Goal: Information Seeking & Learning: Learn about a topic

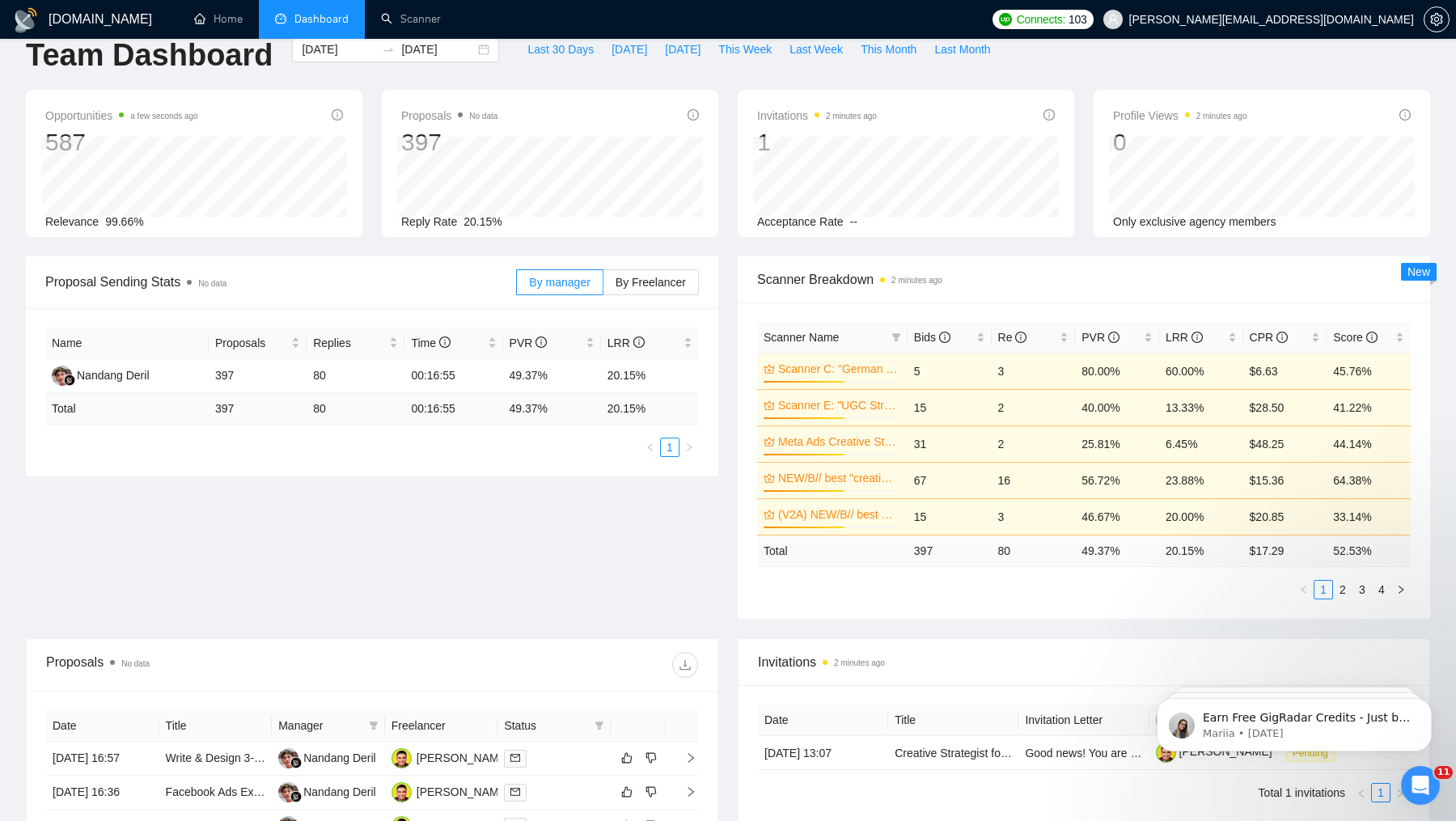
scroll to position [47, 0]
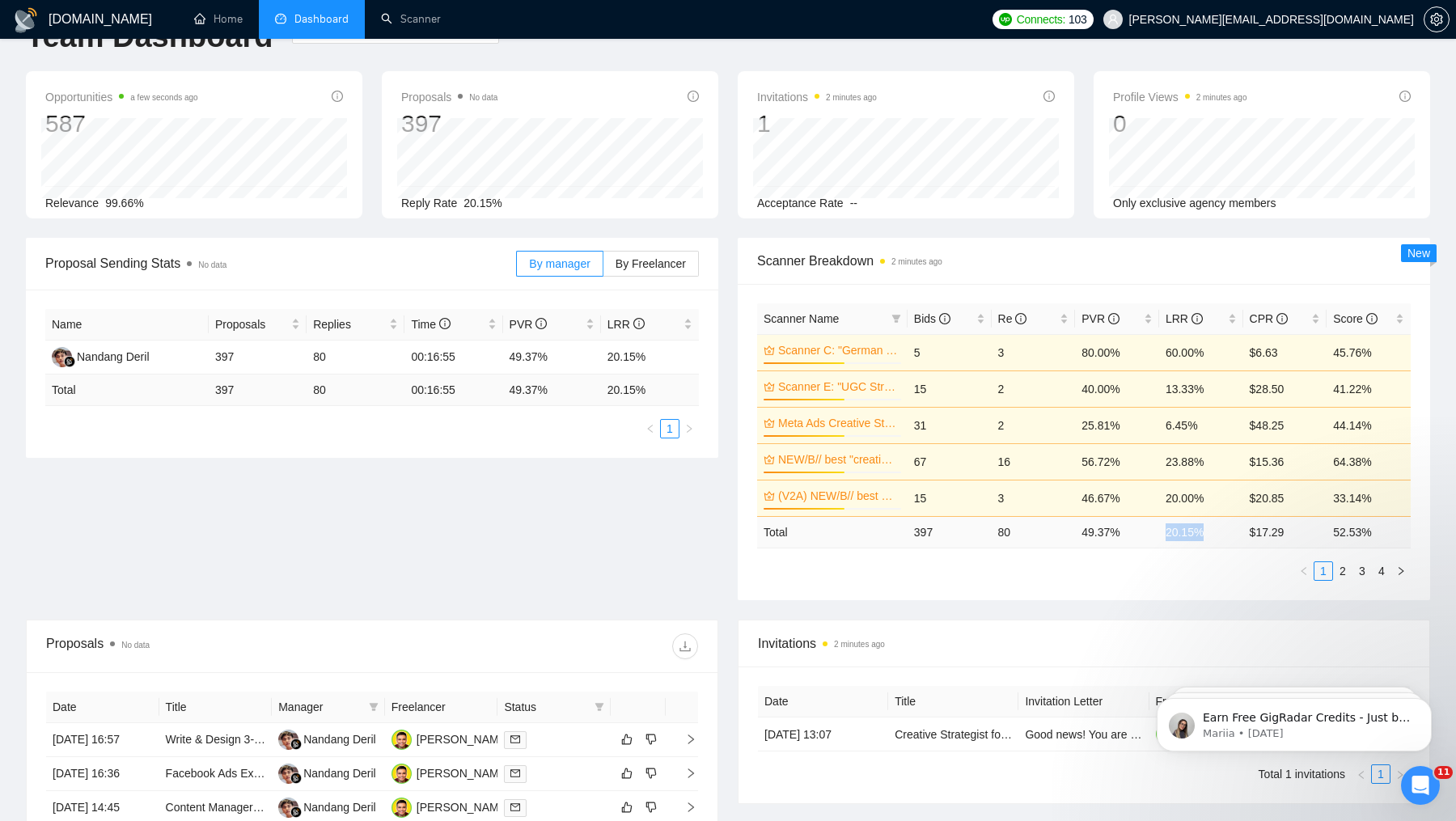
drag, startPoint x: 1207, startPoint y: 531, endPoint x: 1166, endPoint y: 531, distance: 41.0
click at [1166, 531] on td "20.15 %" at bounding box center [1201, 532] width 84 height 32
drag, startPoint x: 1082, startPoint y: 533, endPoint x: 1137, endPoint y: 530, distance: 55.1
click at [1137, 530] on td "49.37 %" at bounding box center [1117, 532] width 84 height 32
click at [983, 320] on div "Bids" at bounding box center [950, 318] width 71 height 17
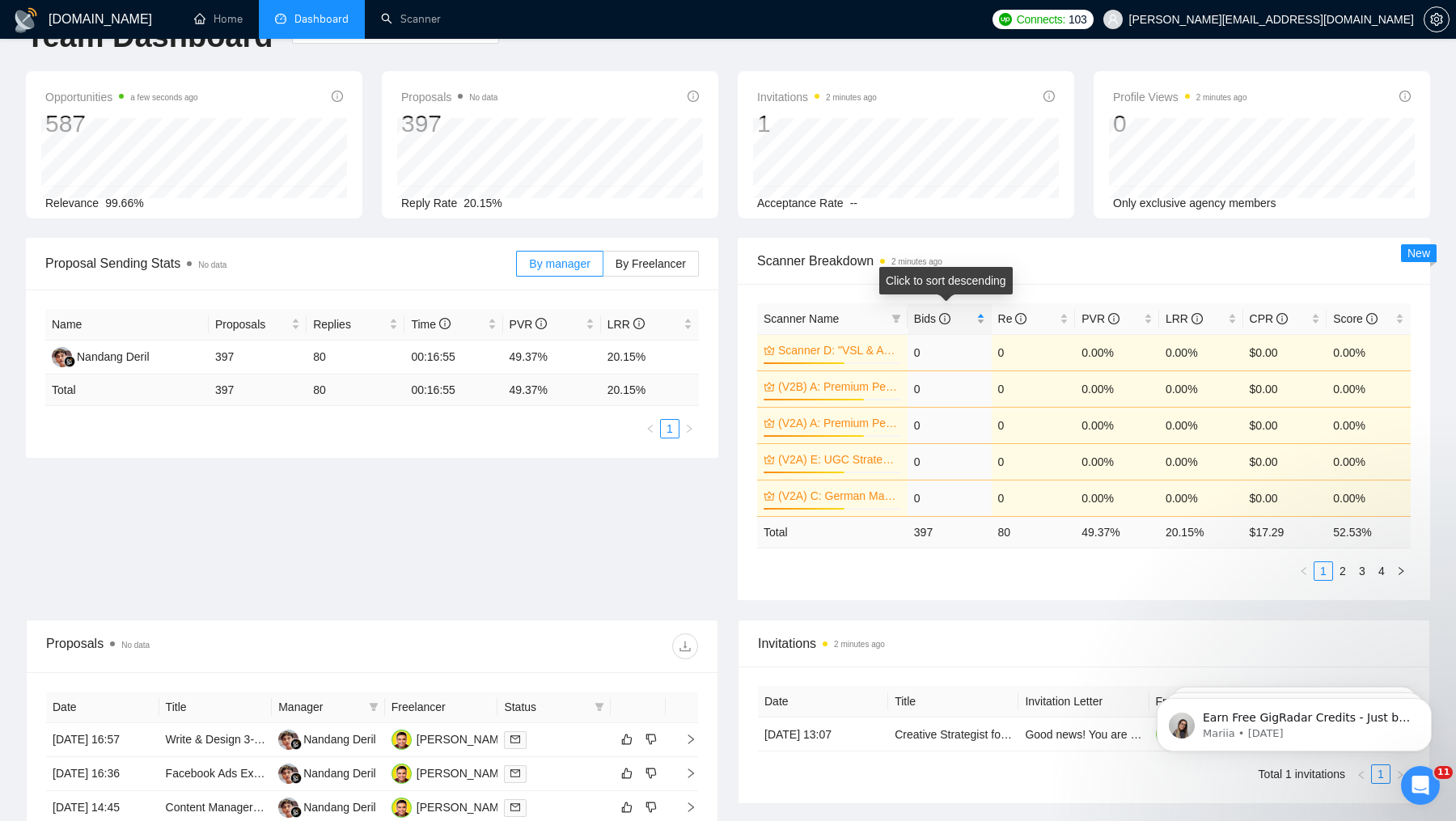
click at [983, 320] on div "Bids" at bounding box center [950, 318] width 71 height 17
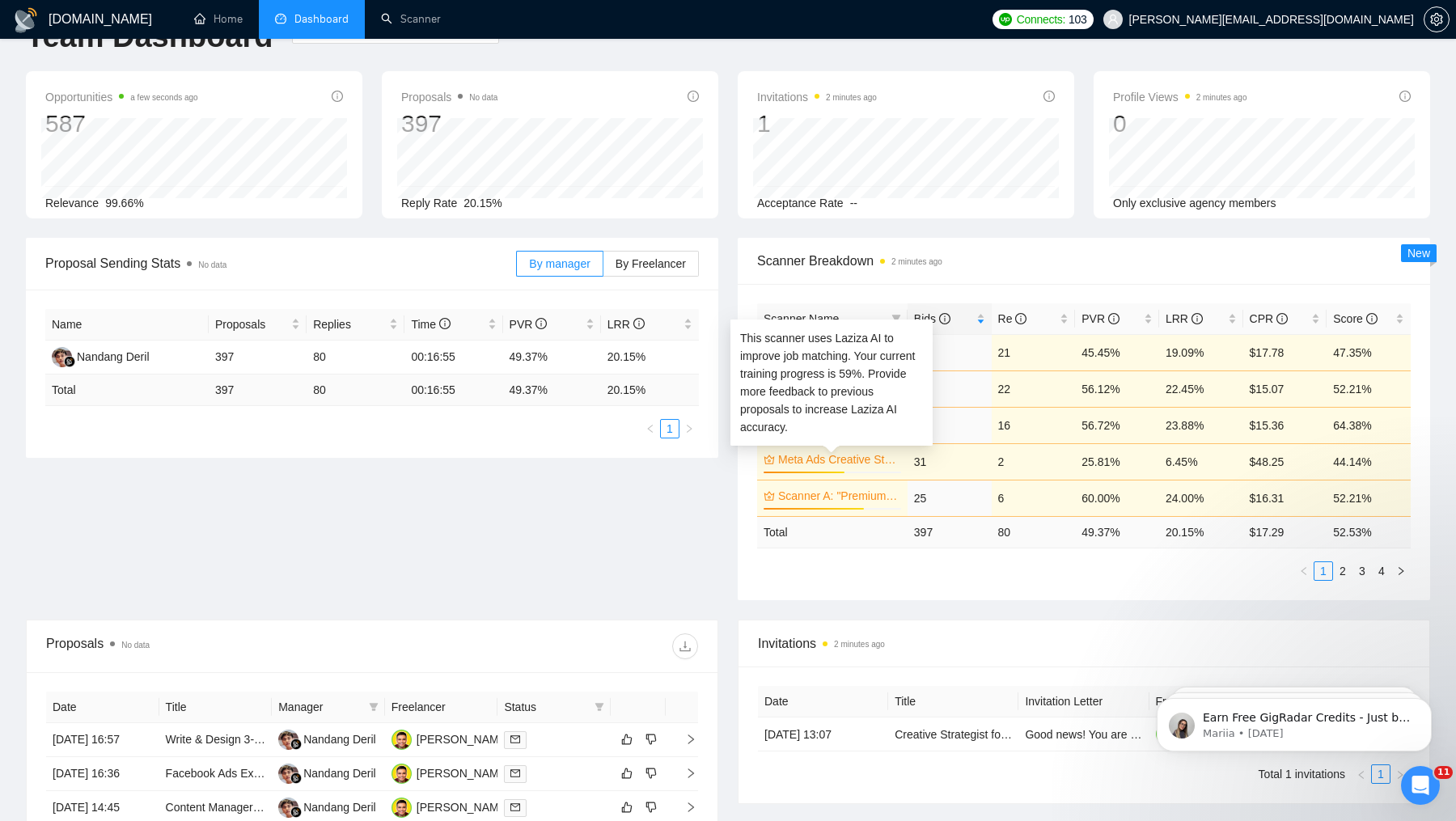
click at [846, 458] on link "Meta Ads Creative Strategist" at bounding box center [838, 459] width 120 height 17
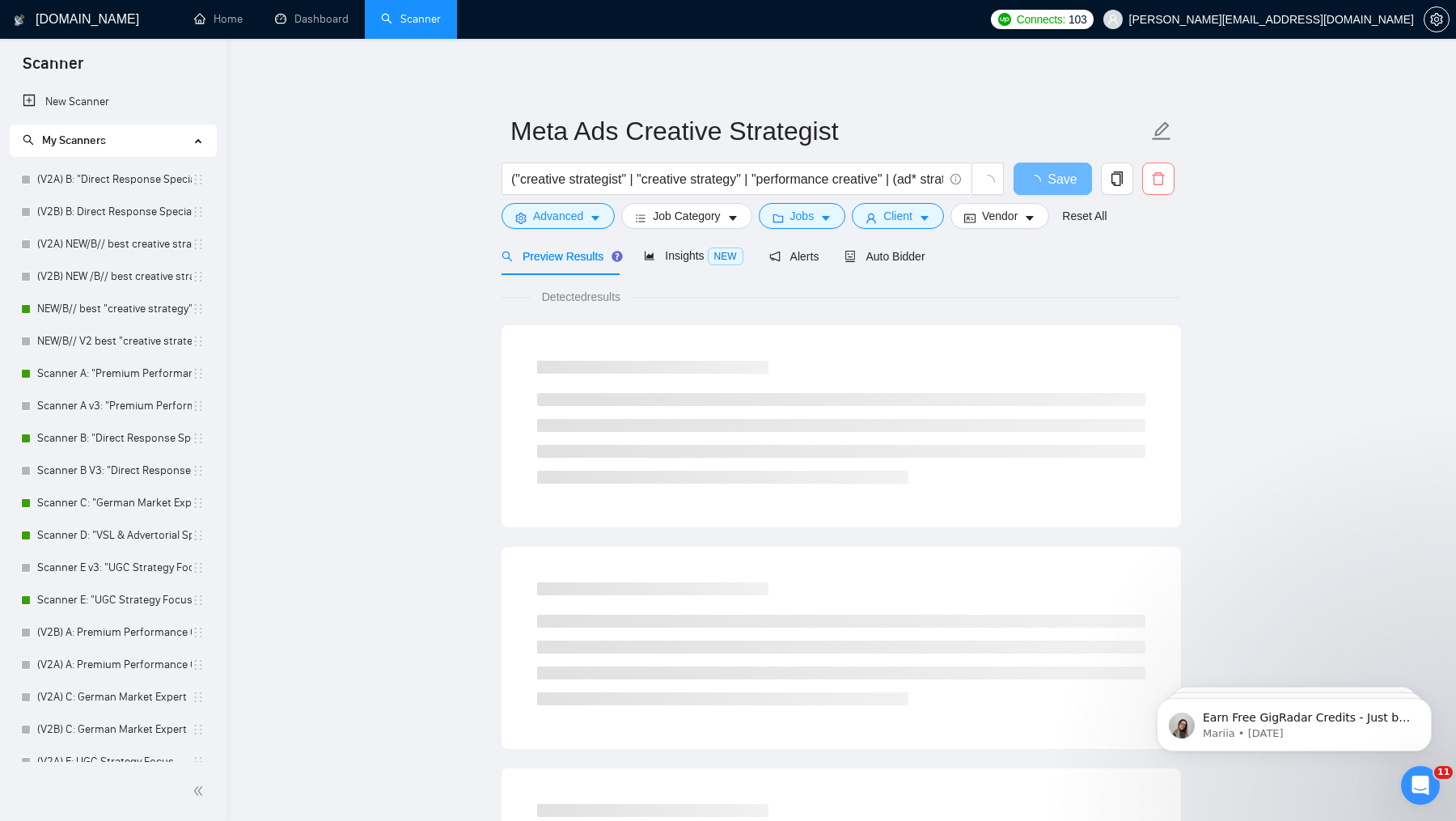
click at [1159, 178] on icon "delete" at bounding box center [1159, 179] width 15 height 15
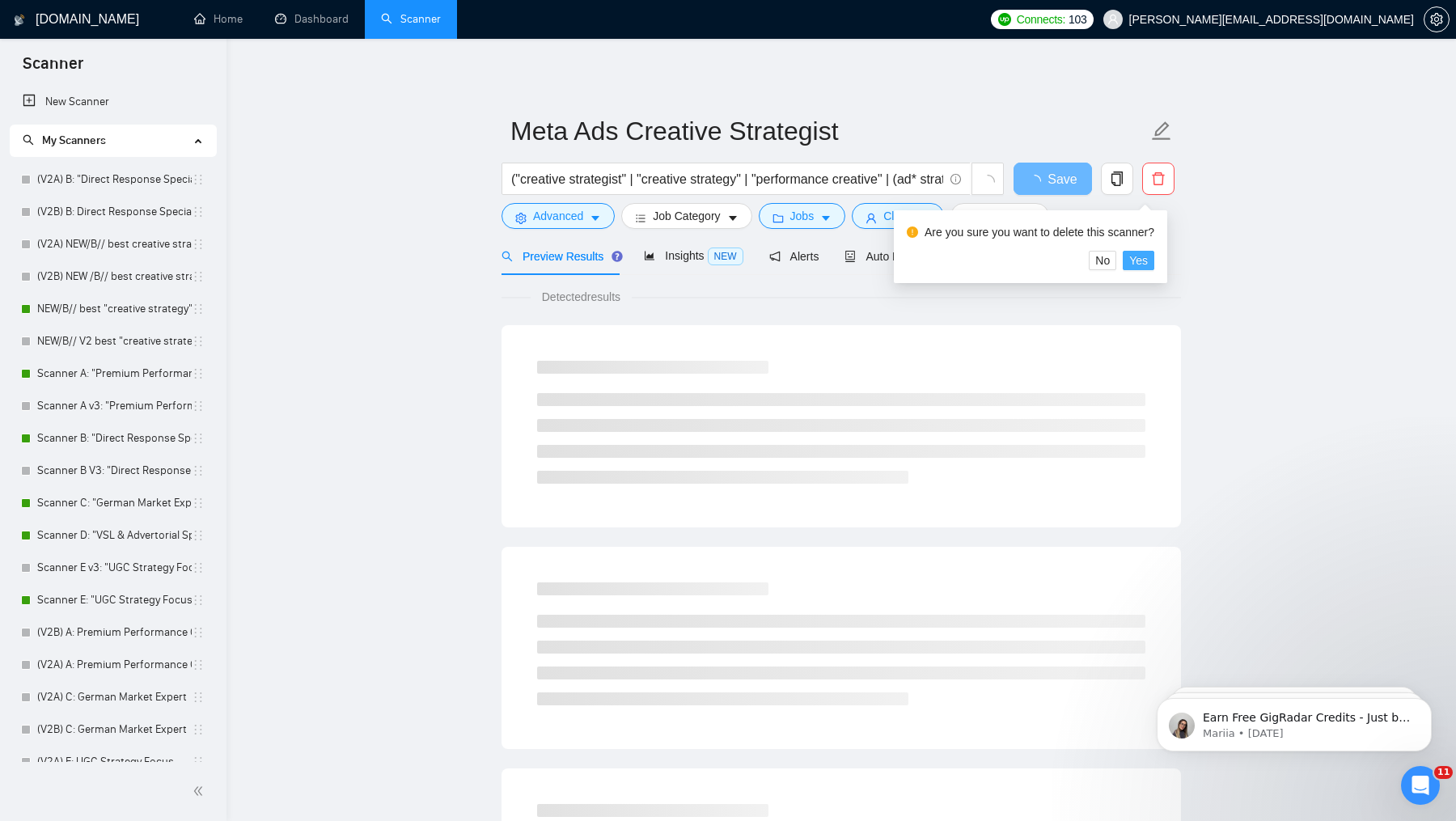
click at [1148, 259] on span "Yes" at bounding box center [1139, 260] width 18 height 17
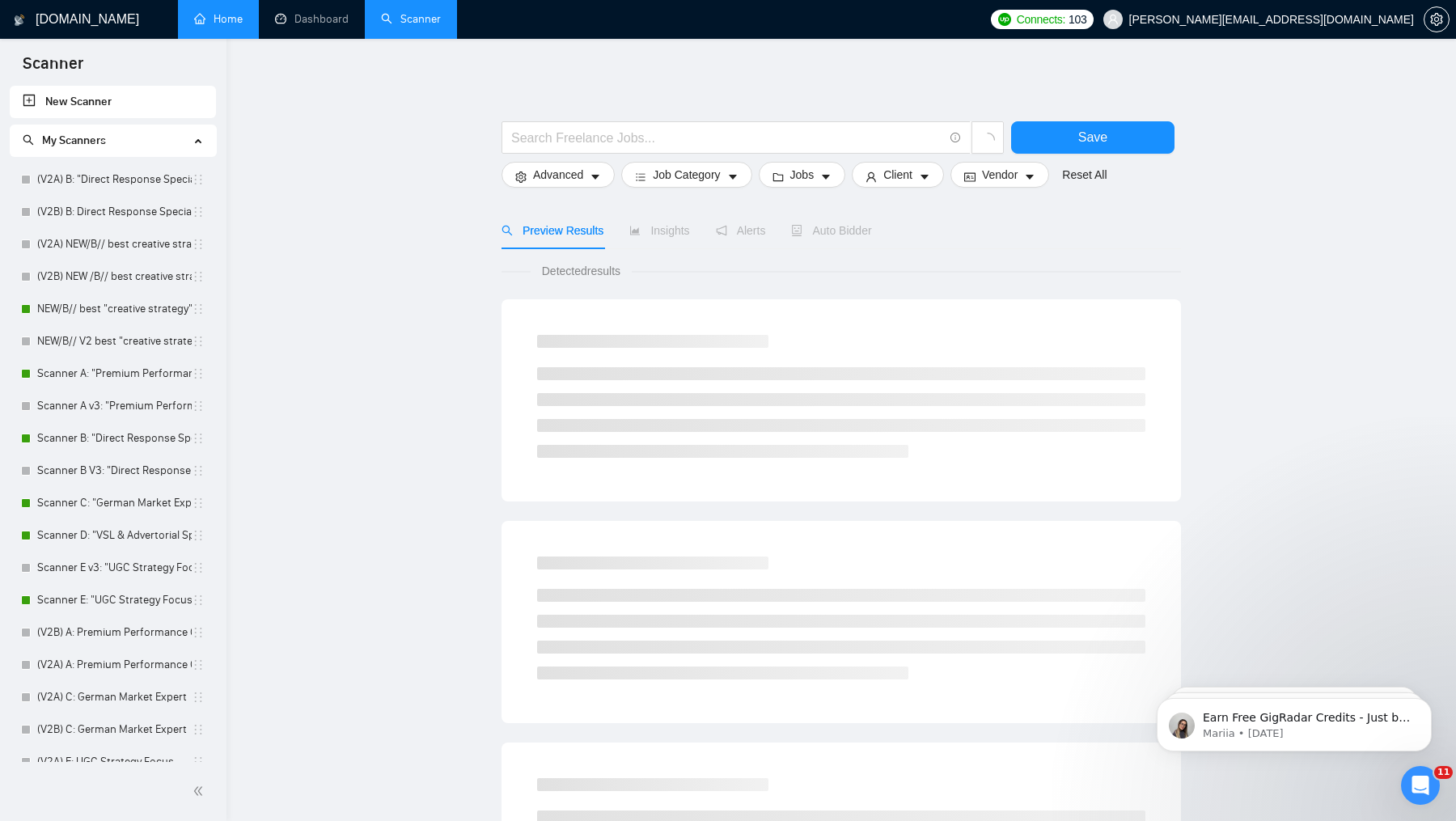
click at [214, 26] on link "Home" at bounding box center [218, 19] width 48 height 14
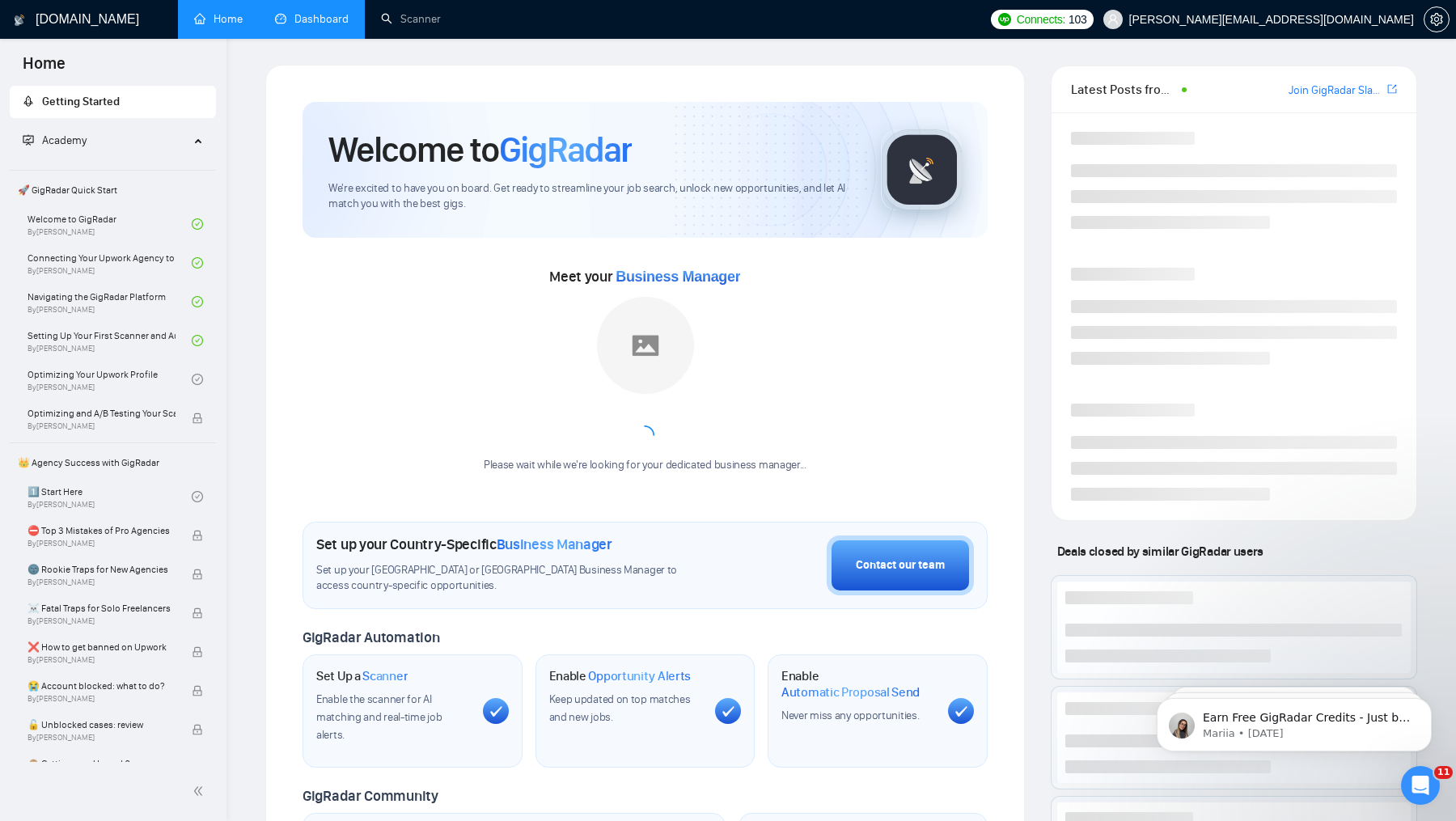
click at [306, 16] on link "Dashboard" at bounding box center [311, 19] width 74 height 14
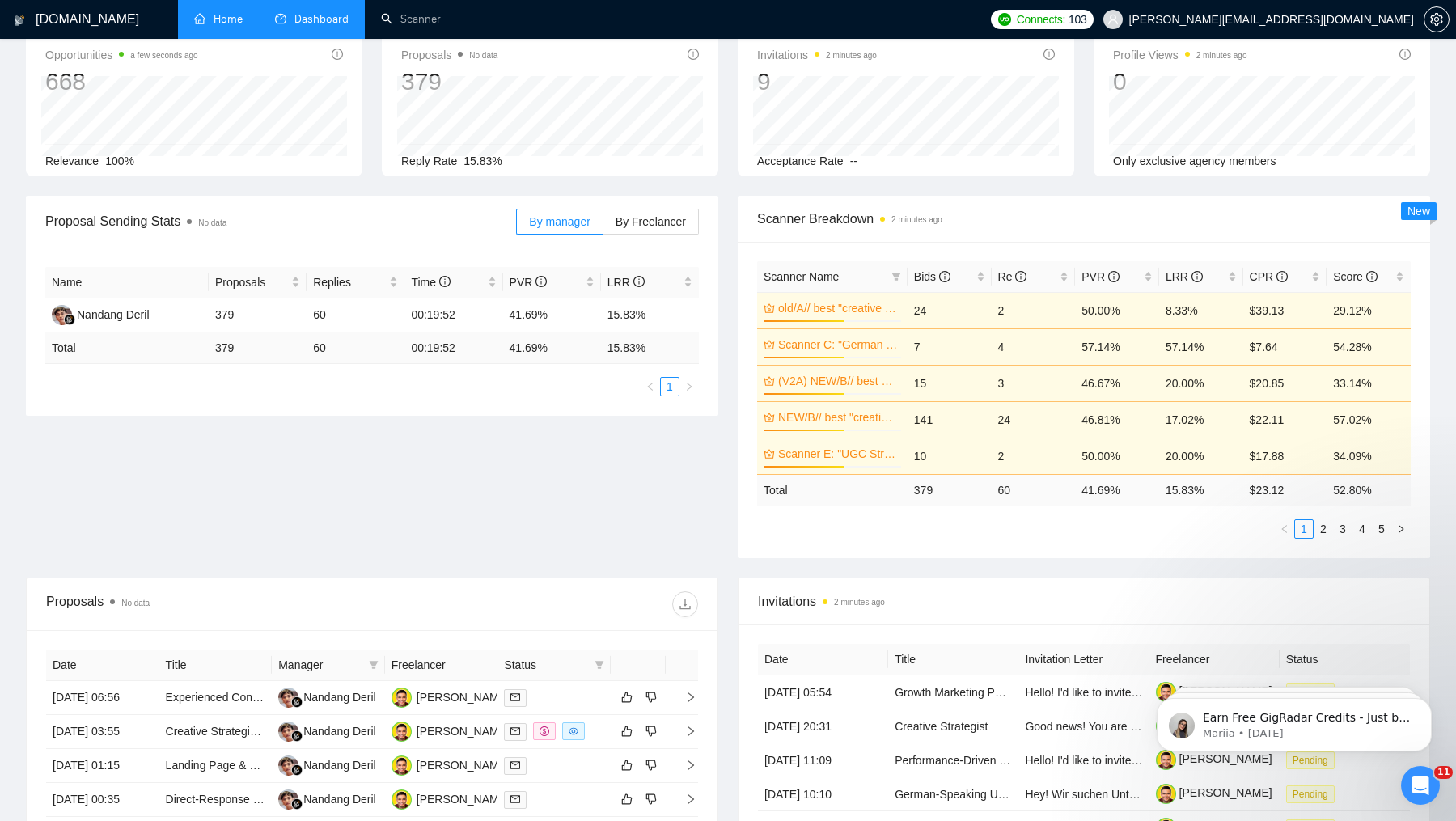
scroll to position [110, 0]
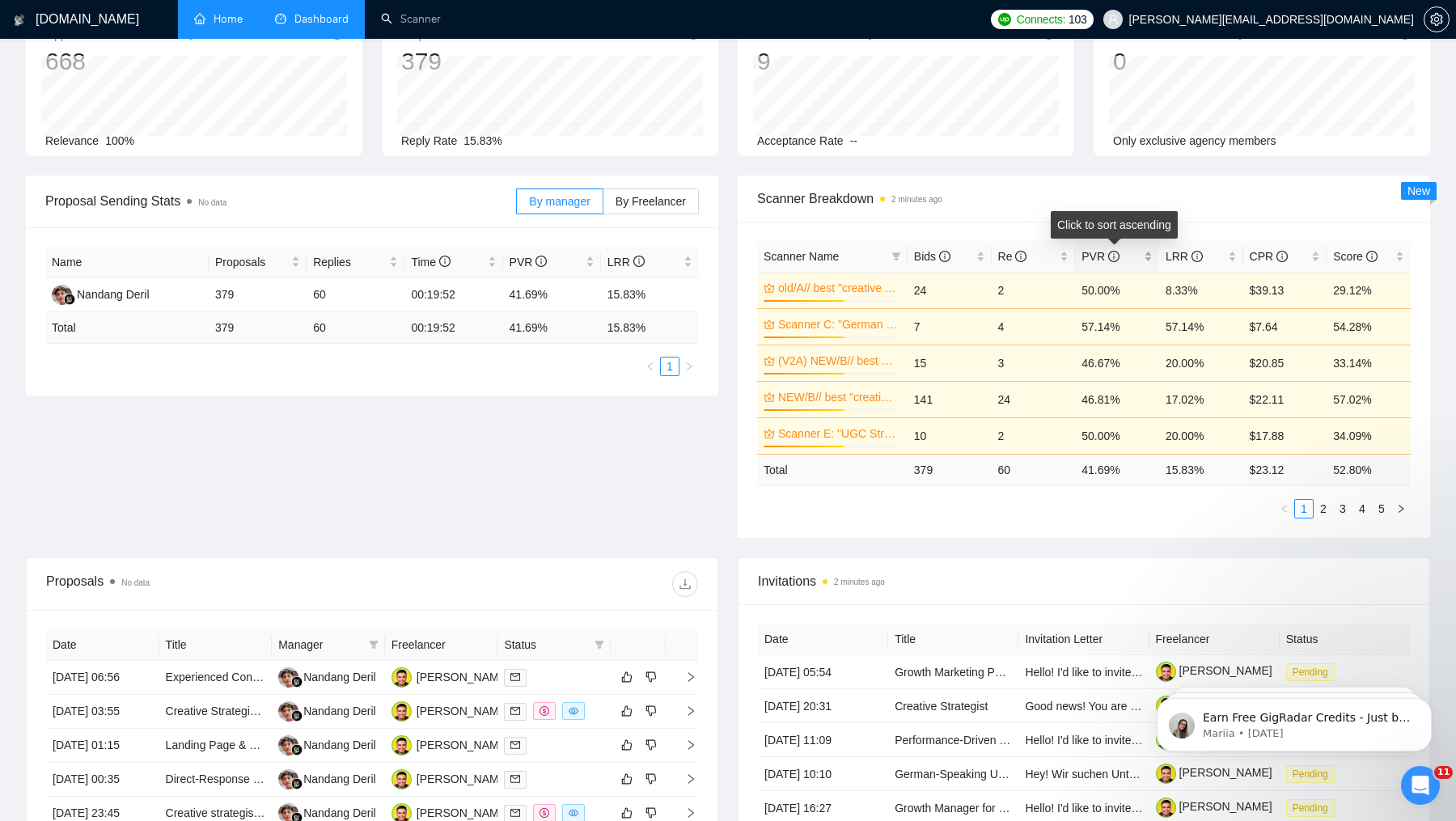
click at [1149, 257] on div "PVR" at bounding box center [1117, 256] width 71 height 17
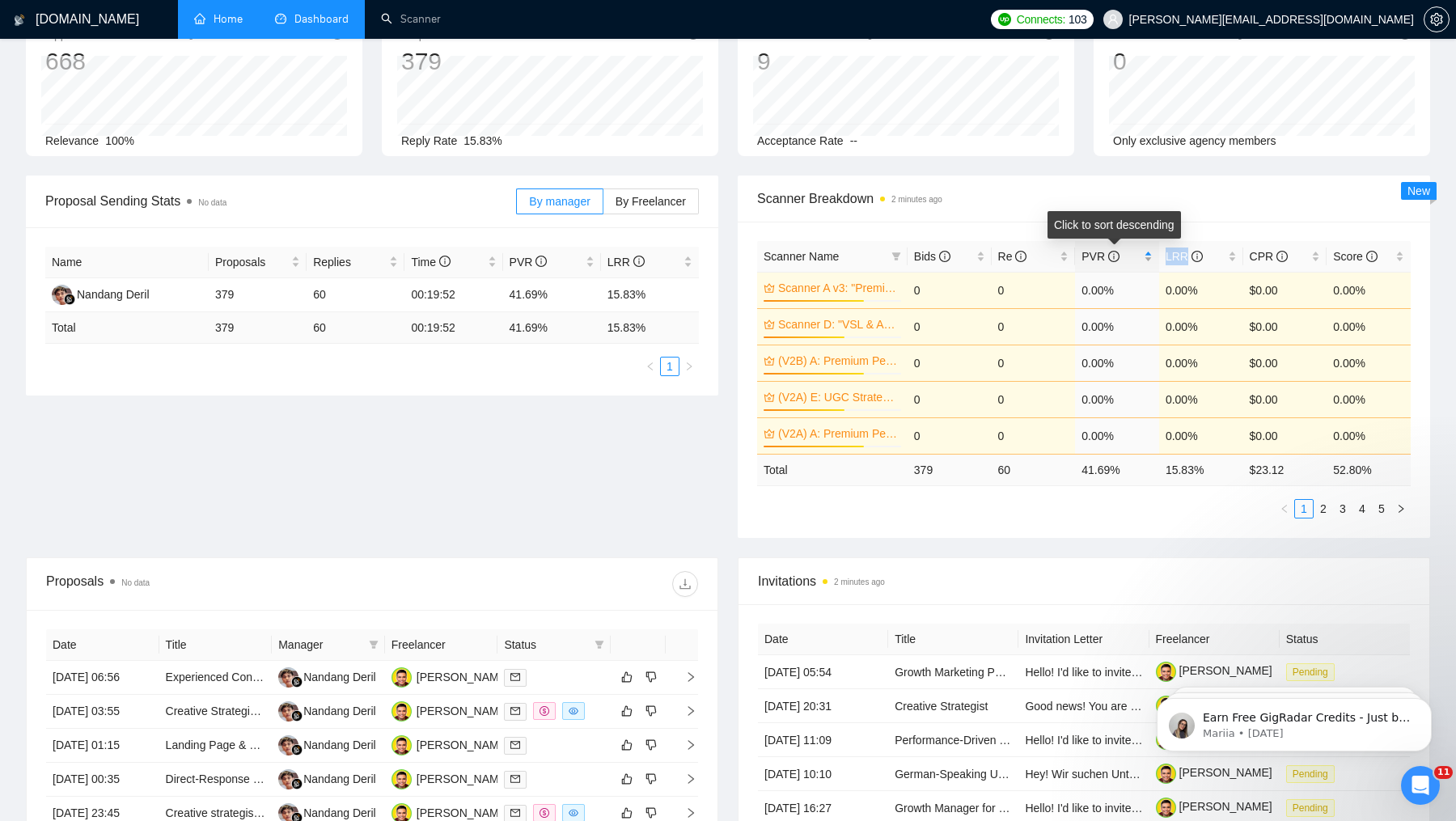
click at [1149, 257] on div "PVR" at bounding box center [1117, 256] width 71 height 17
